Goal: Task Accomplishment & Management: Complete application form

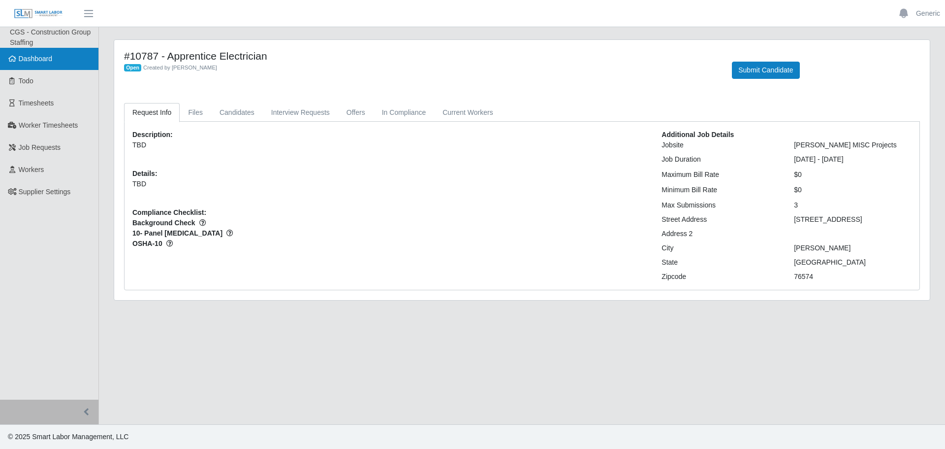
click at [40, 63] on span "Dashboard" at bounding box center [36, 59] width 34 height 8
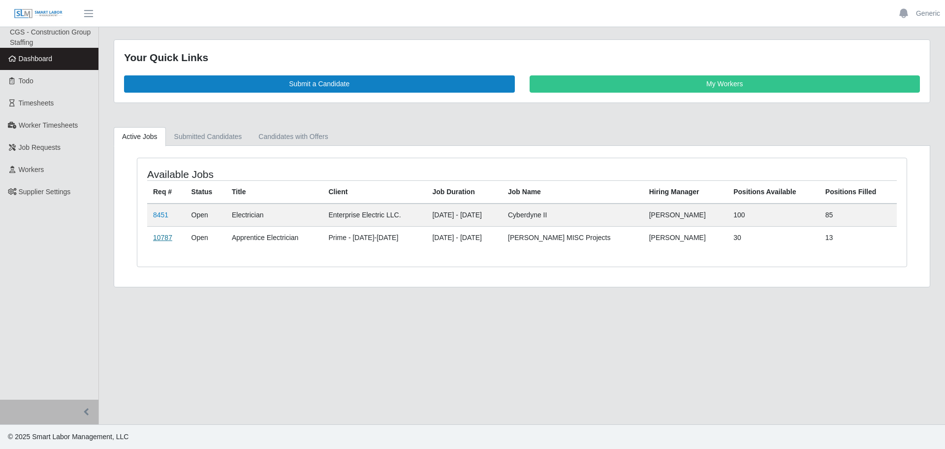
click at [161, 236] on link "10787" at bounding box center [162, 237] width 19 height 8
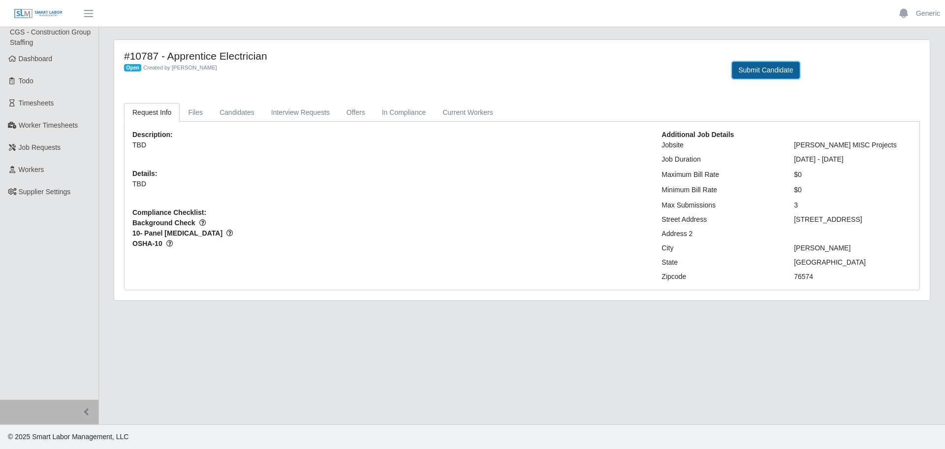
click at [762, 75] on button "Submit Candidate" at bounding box center [765, 70] width 67 height 17
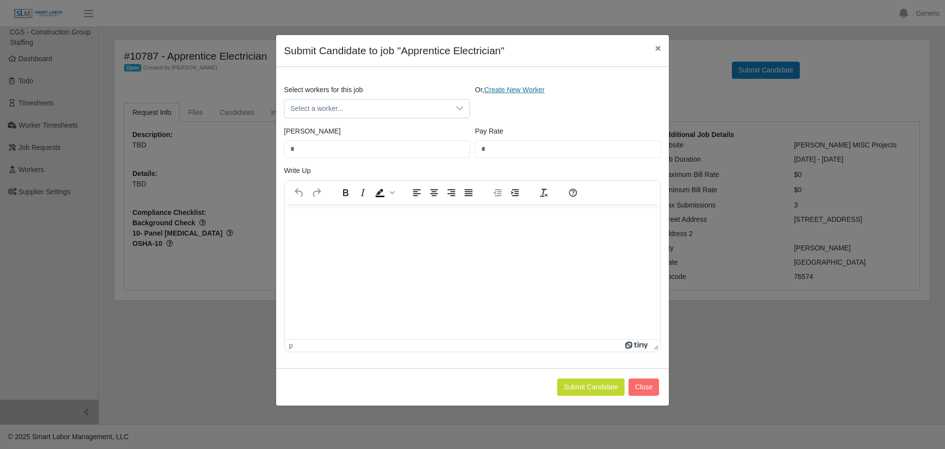
click at [508, 92] on link "Create New Worker" at bounding box center [515, 90] width 61 height 8
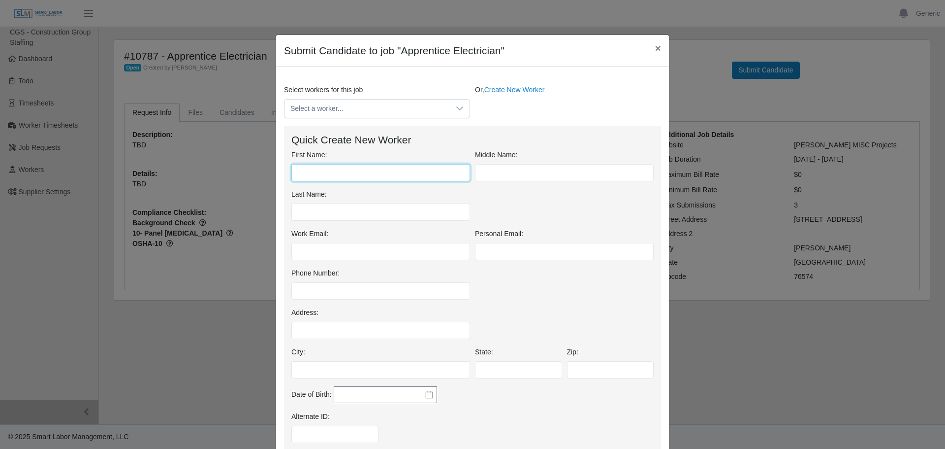
click at [385, 175] on input "First Name:" at bounding box center [381, 172] width 179 height 17
click at [368, 172] on input "First Name:" at bounding box center [381, 172] width 179 height 17
